Goal: Task Accomplishment & Management: Manage account settings

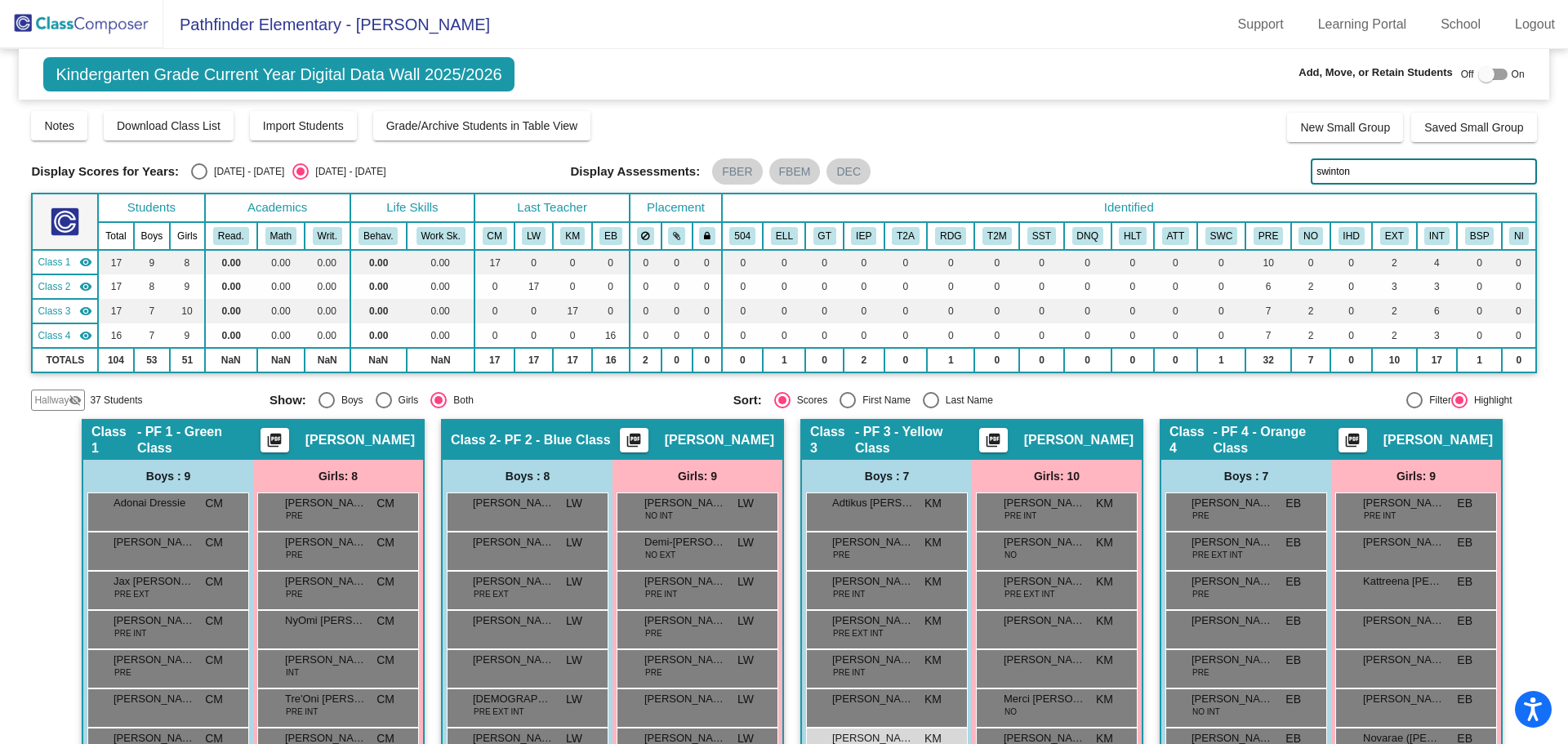
scroll to position [166, 0]
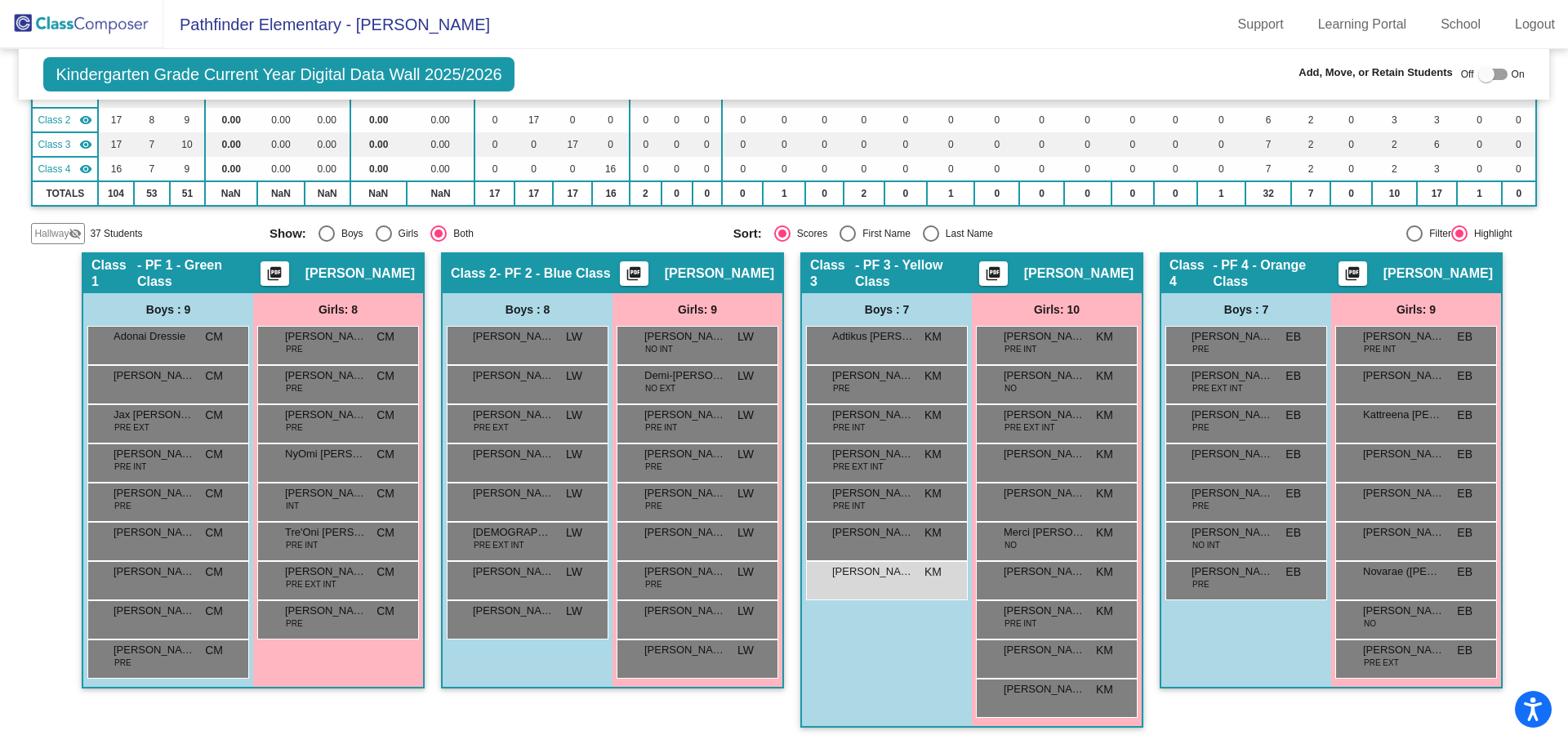
click at [91, 33] on img at bounding box center [81, 24] width 164 height 49
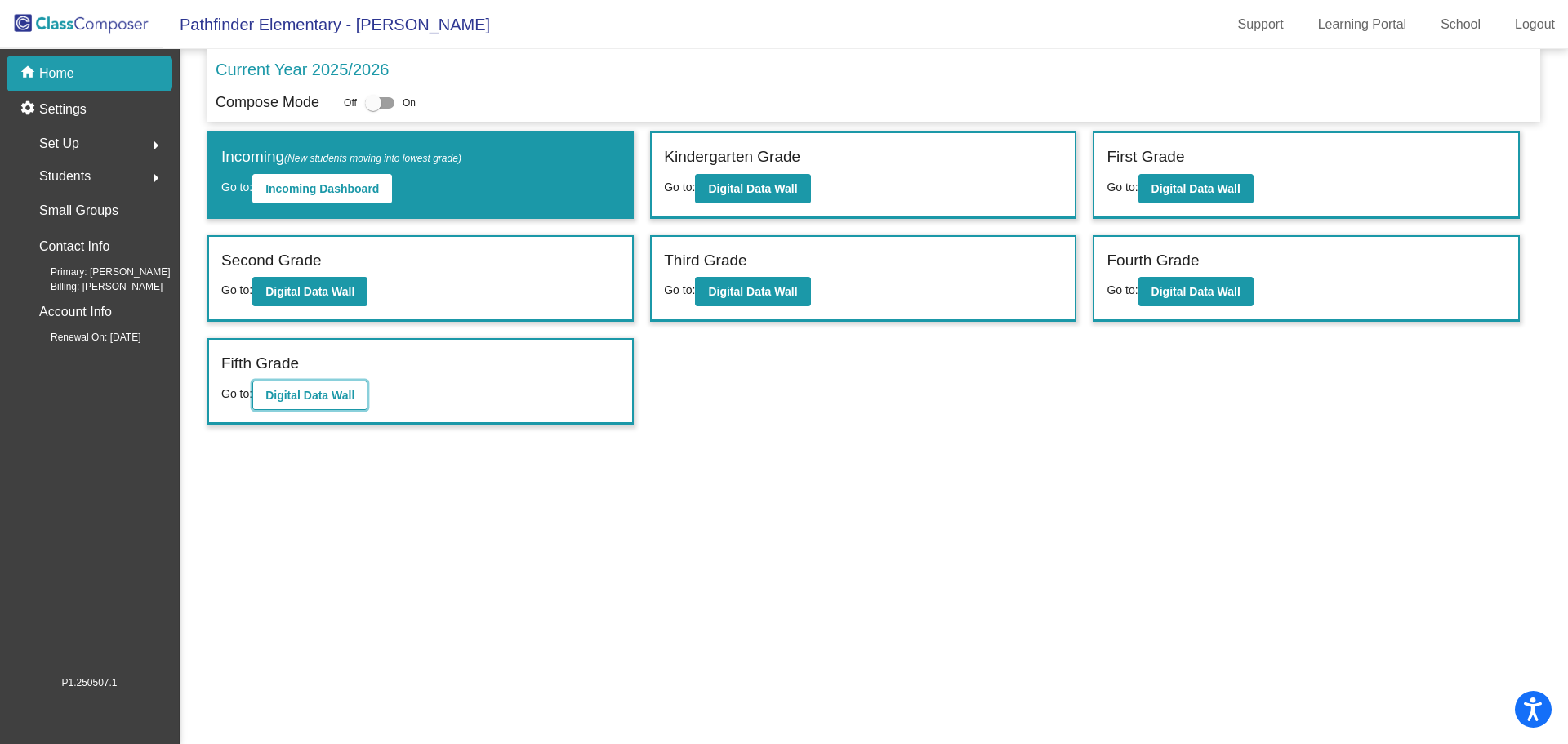
click at [329, 398] on b "Digital Data Wall" at bounding box center [310, 395] width 89 height 13
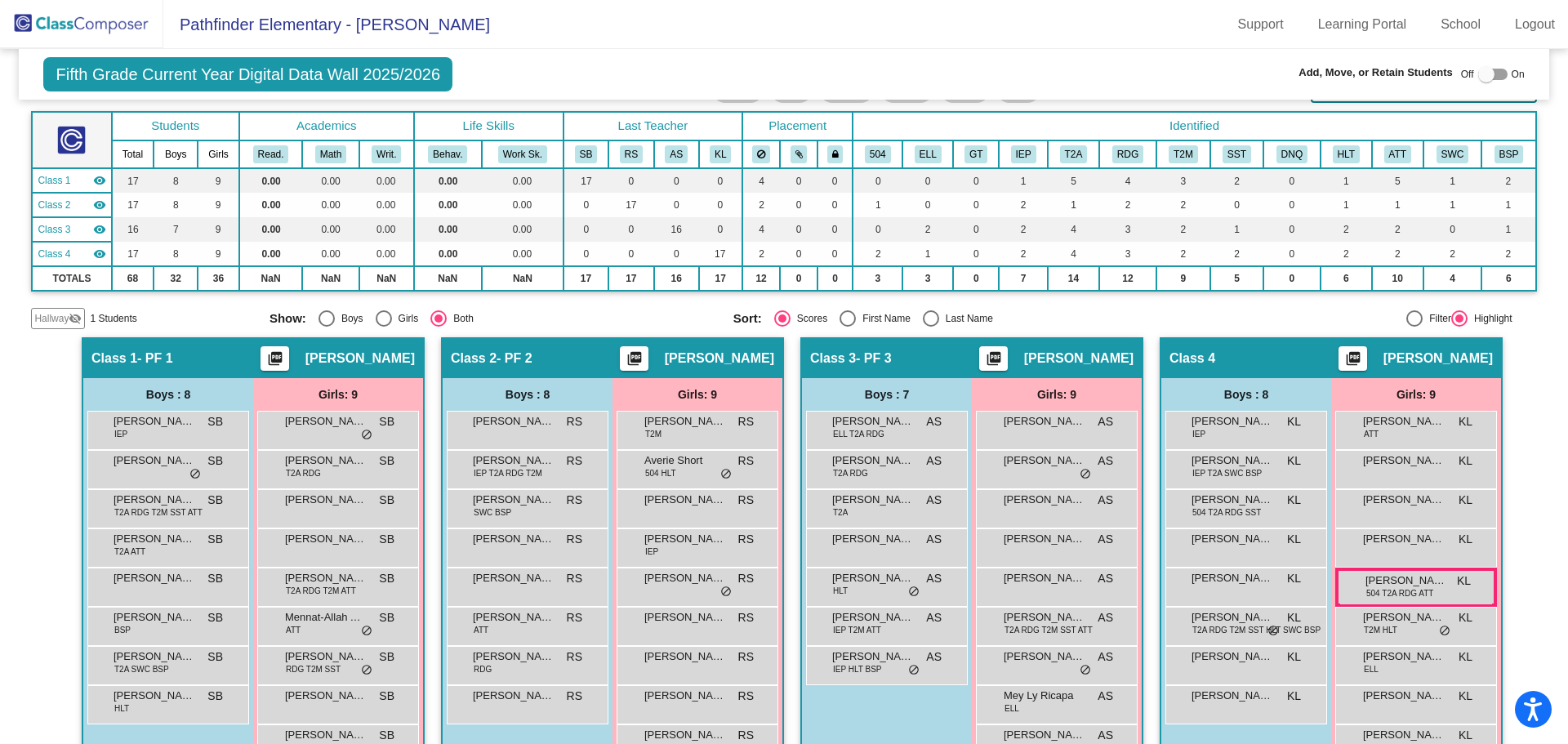
scroll to position [127, 0]
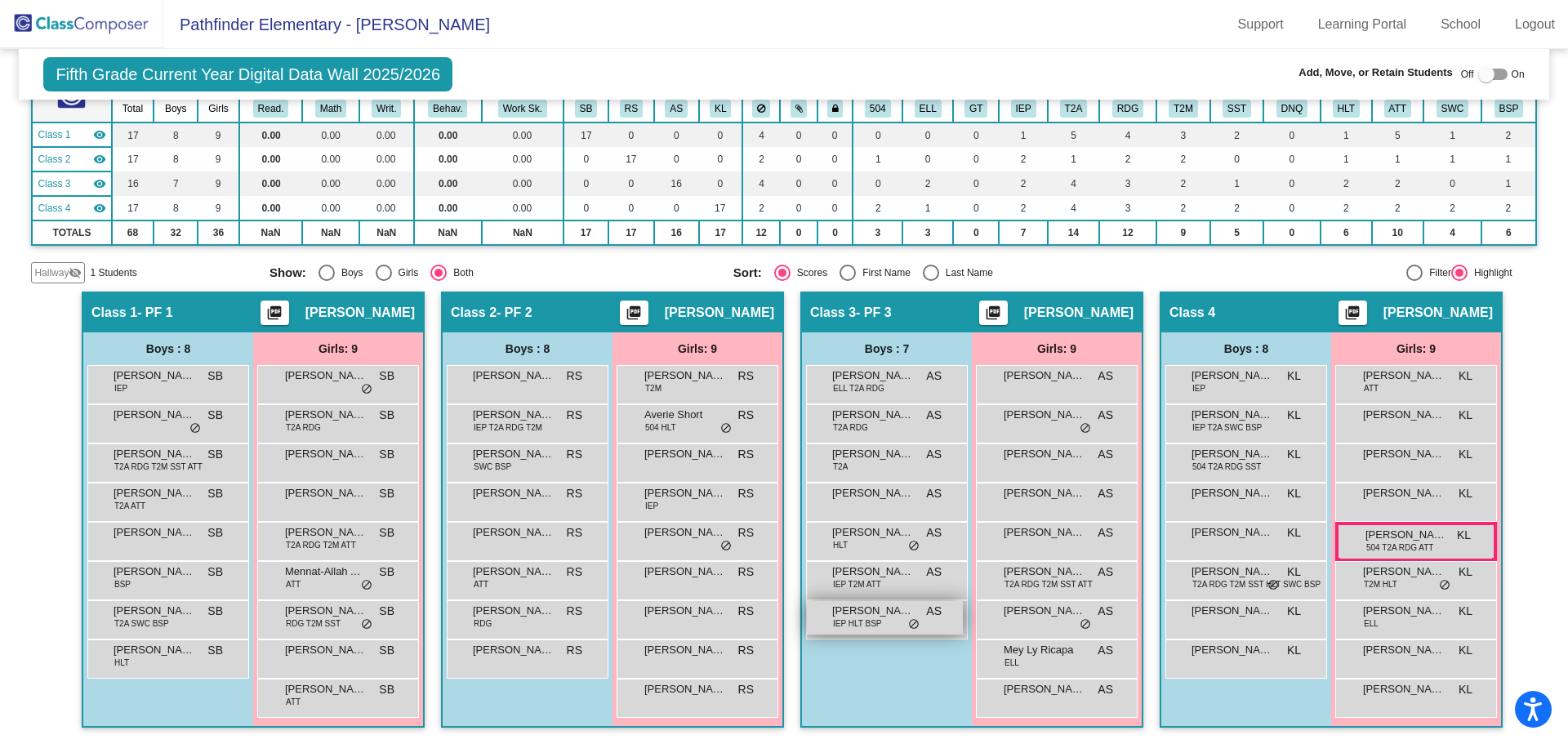
click at [892, 615] on span "[PERSON_NAME]" at bounding box center [873, 611] width 81 height 16
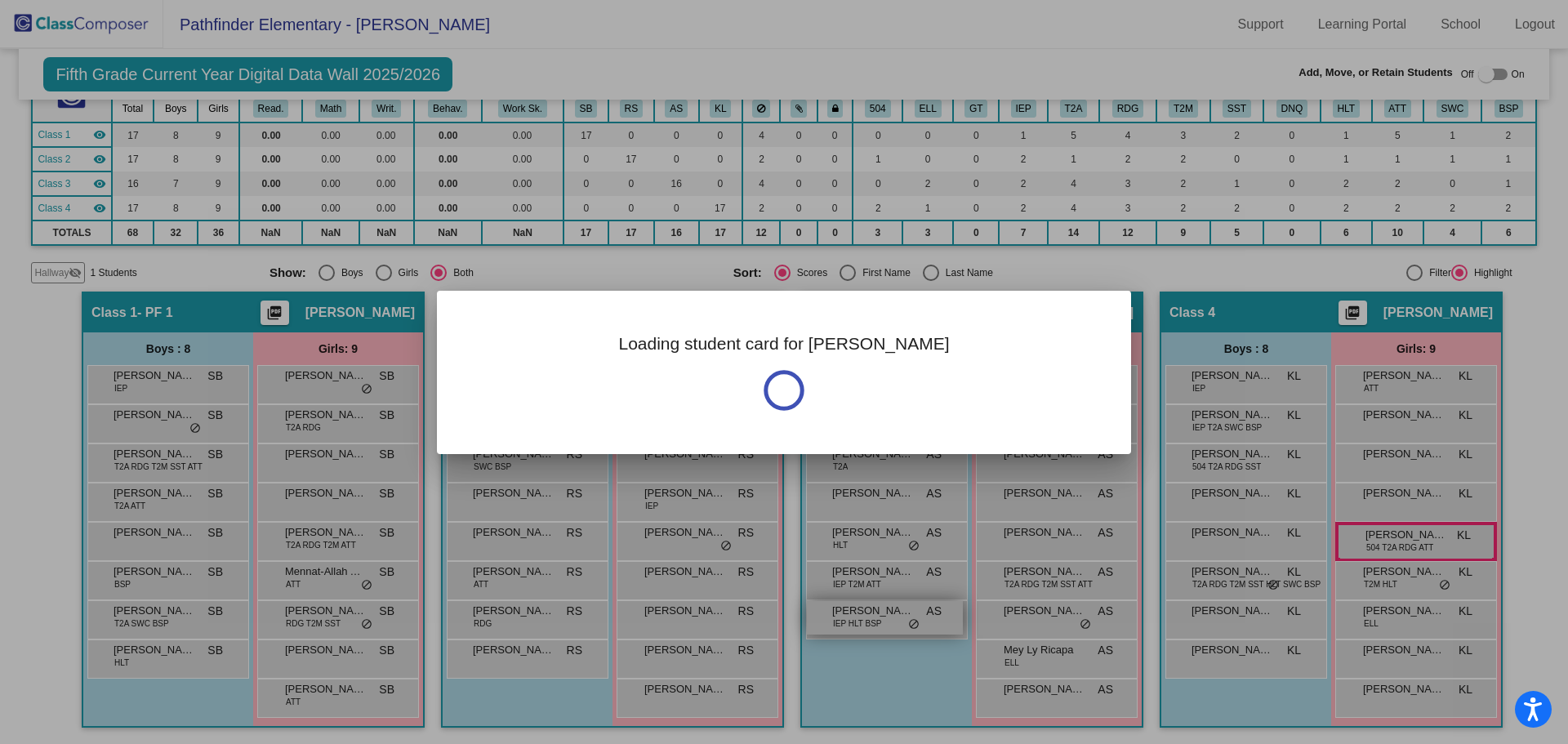
click at [892, 615] on div "Loading student card for [PERSON_NAME]" at bounding box center [784, 372] width 1568 height 744
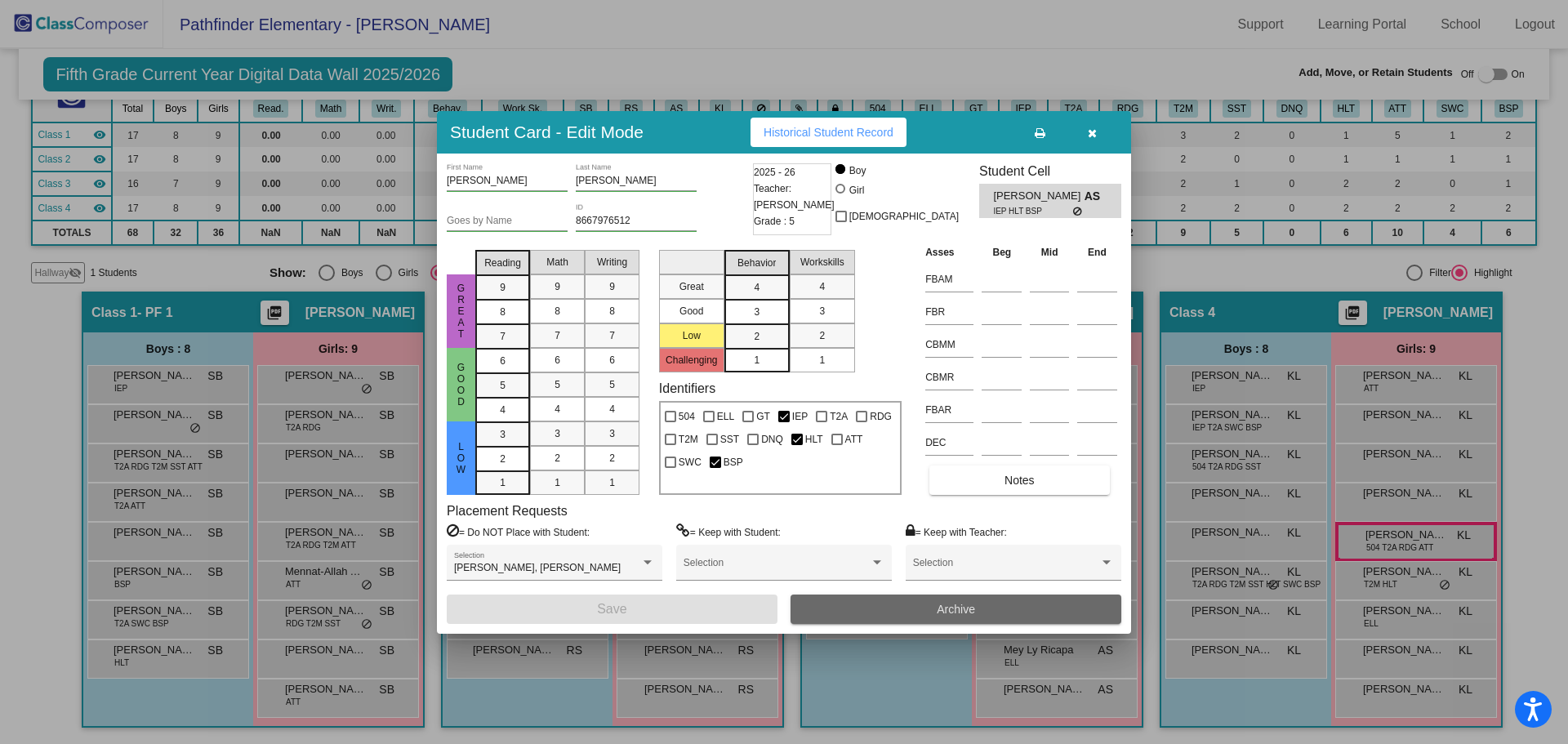
click at [909, 616] on button "Archive" at bounding box center [956, 610] width 331 height 29
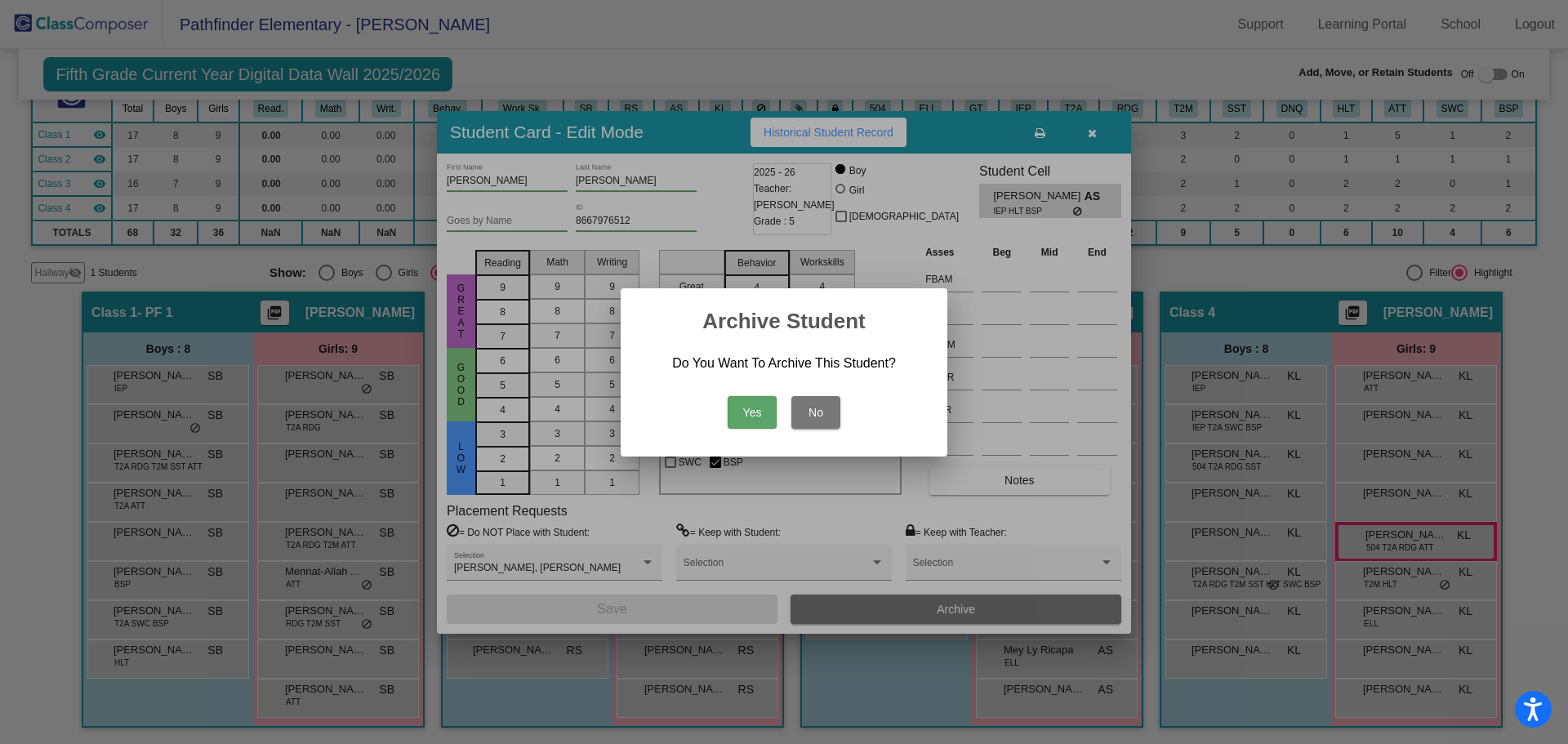
drag, startPoint x: 764, startPoint y: 401, endPoint x: 769, endPoint y: 385, distance: 16.8
click at [764, 397] on button "Yes" at bounding box center [752, 412] width 49 height 33
